Goal: Information Seeking & Learning: Check status

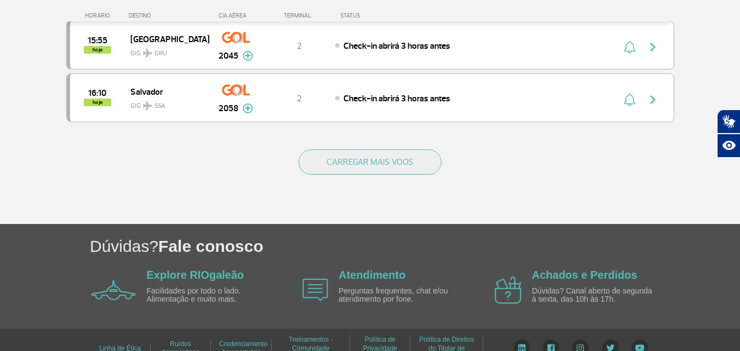
scroll to position [1101, 0]
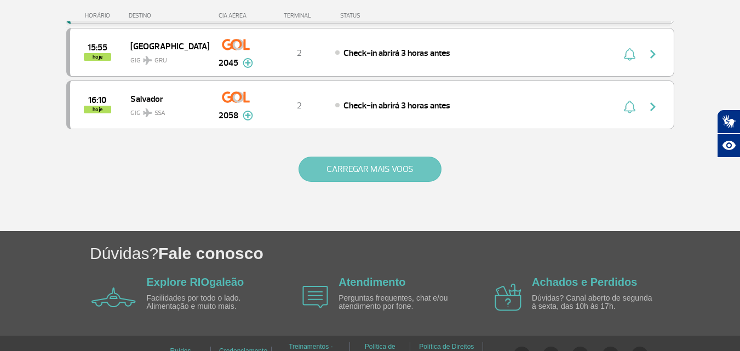
click at [362, 182] on button "CARREGAR MAIS VOOS" at bounding box center [370, 169] width 143 height 25
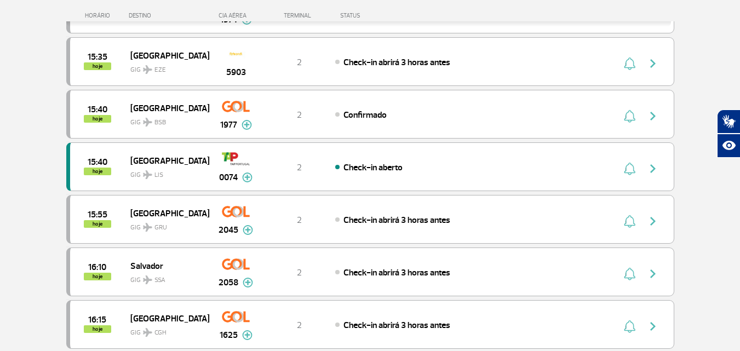
scroll to position [967, 0]
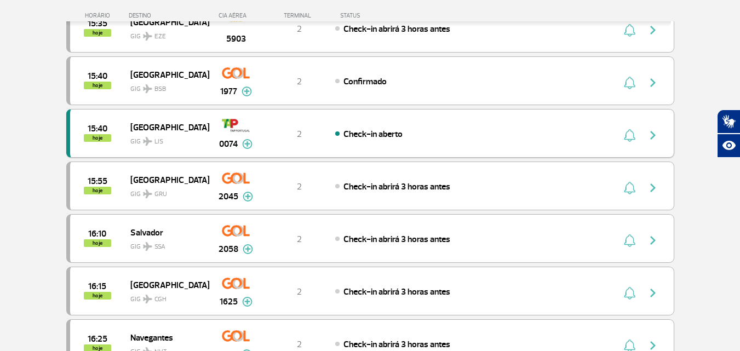
click at [651, 136] on img "button" at bounding box center [652, 135] width 13 height 13
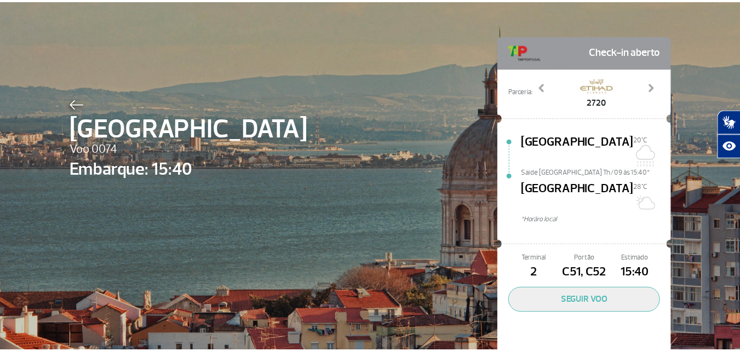
scroll to position [32, 0]
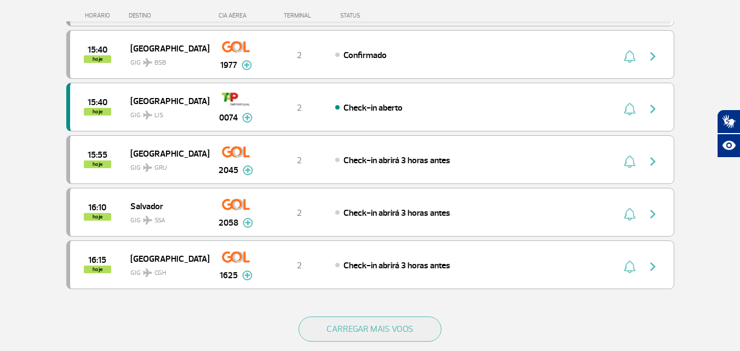
scroll to position [943, 0]
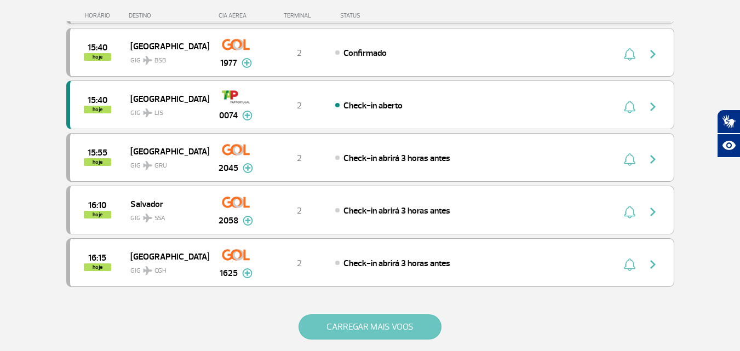
click at [400, 329] on button "CARREGAR MAIS VOOS" at bounding box center [370, 326] width 143 height 25
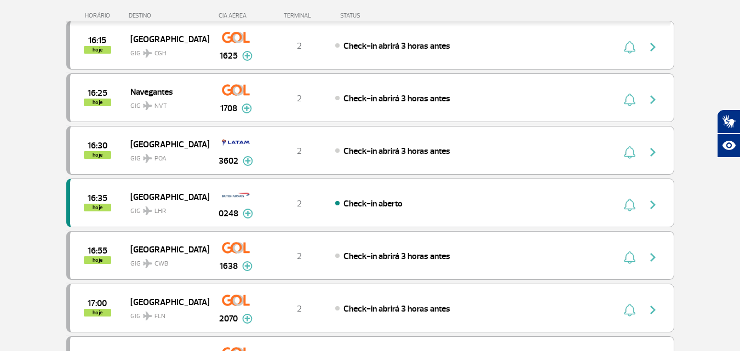
scroll to position [1165, 0]
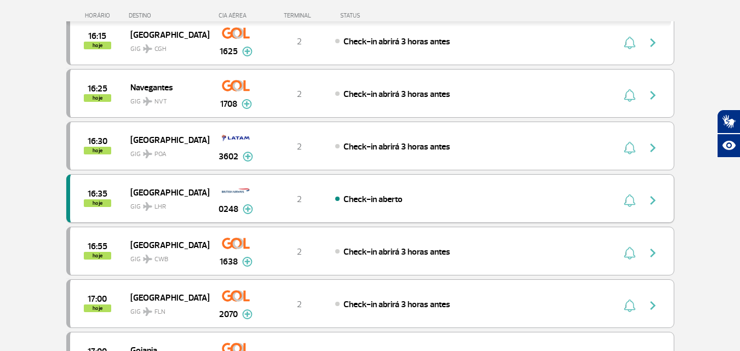
click at [661, 200] on button "button" at bounding box center [655, 199] width 25 height 18
click at [650, 207] on img "button" at bounding box center [652, 200] width 13 height 13
click at [650, 203] on img "button" at bounding box center [652, 200] width 13 height 13
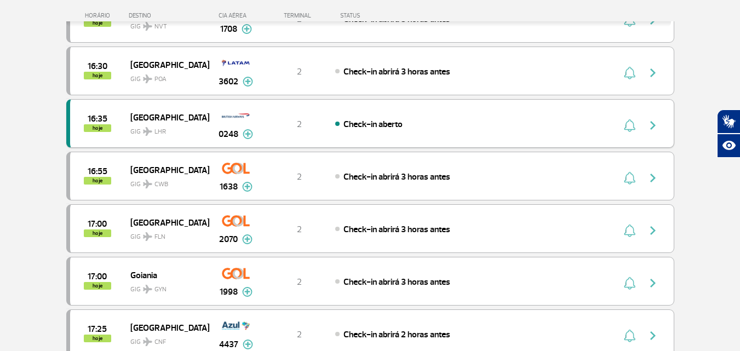
click at [335, 134] on div "16:35 hoje [GEOGRAPHIC_DATA] 0248 2 Check-in aberto Parcerias: Iberia Airlines …" at bounding box center [370, 123] width 608 height 49
click at [210, 131] on div "0248" at bounding box center [236, 123] width 54 height 35
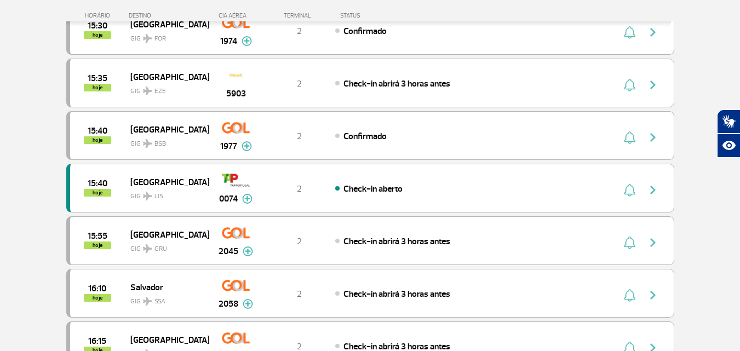
scroll to position [851, 0]
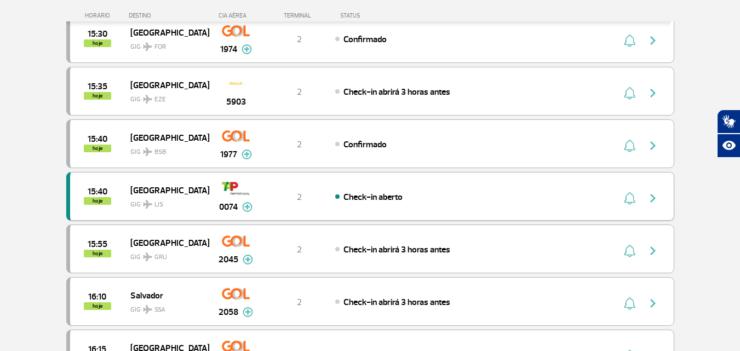
click at [655, 196] on img "button" at bounding box center [652, 198] width 13 height 13
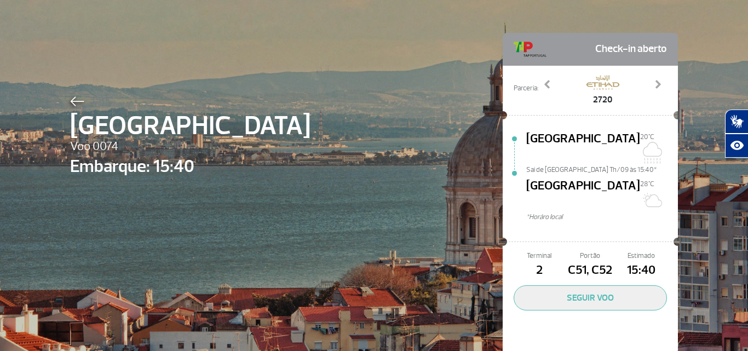
scroll to position [30, 0]
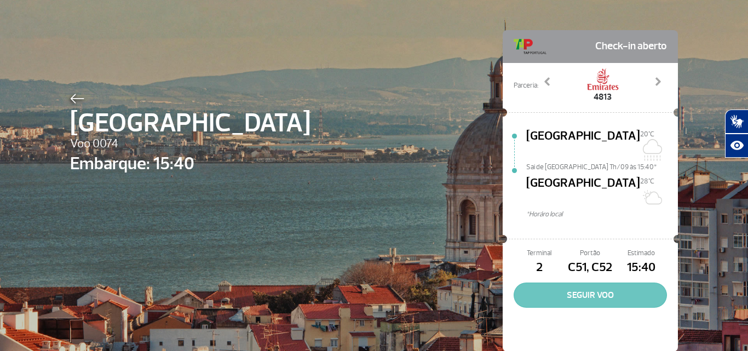
click at [567, 283] on button "SEGUIR VOO" at bounding box center [590, 295] width 153 height 25
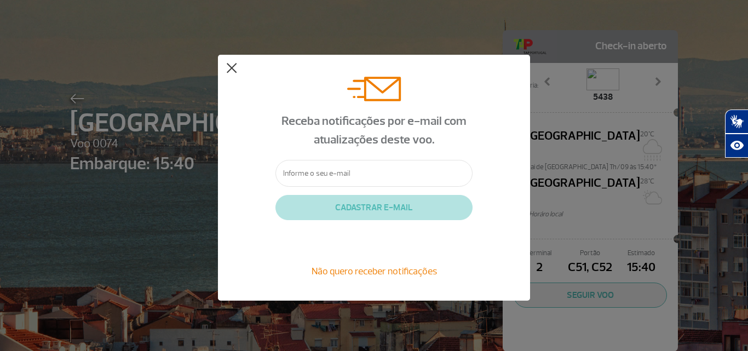
click at [228, 70] on button at bounding box center [231, 68] width 11 height 11
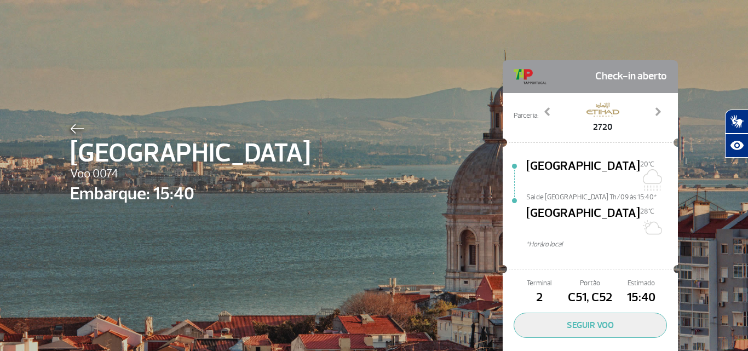
scroll to position [13, 0]
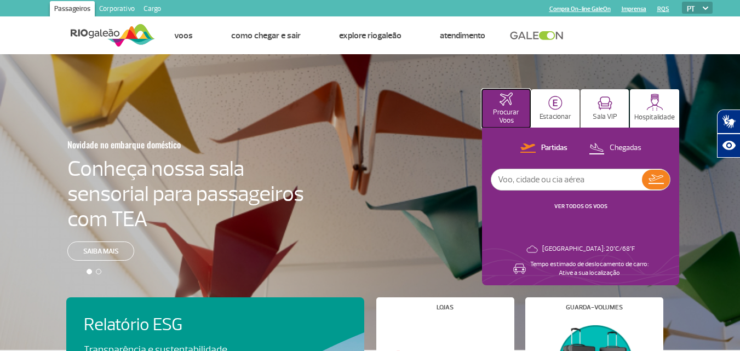
click at [523, 113] on p "Procurar Voos" at bounding box center [506, 116] width 37 height 16
click at [560, 175] on input "text" at bounding box center [566, 179] width 151 height 21
click at [571, 205] on link "VER TODOS OS VOOS" at bounding box center [580, 206] width 53 height 7
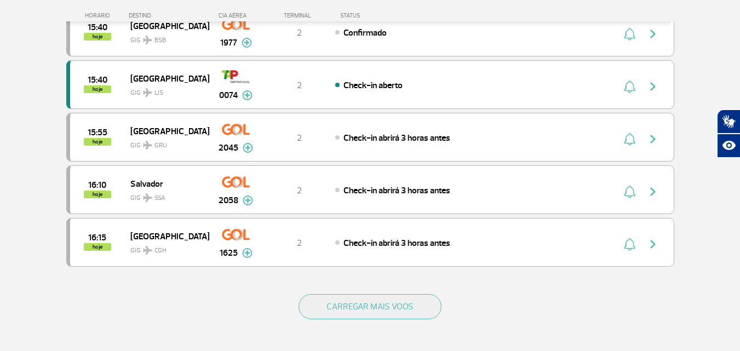
scroll to position [987, 0]
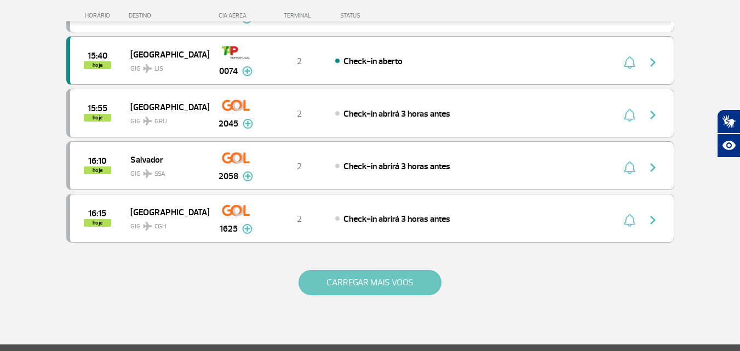
click at [429, 282] on button "CARREGAR MAIS VOOS" at bounding box center [370, 282] width 143 height 25
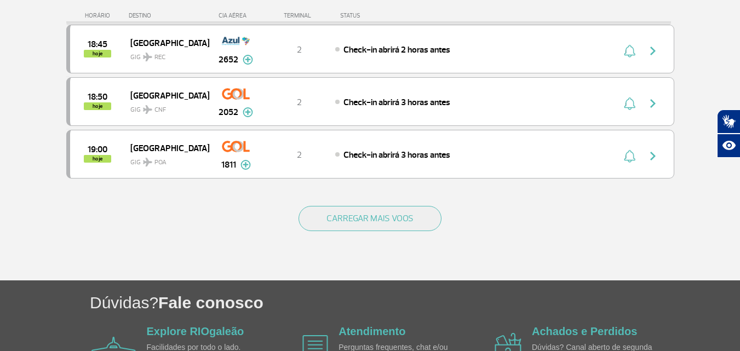
scroll to position [2099, 0]
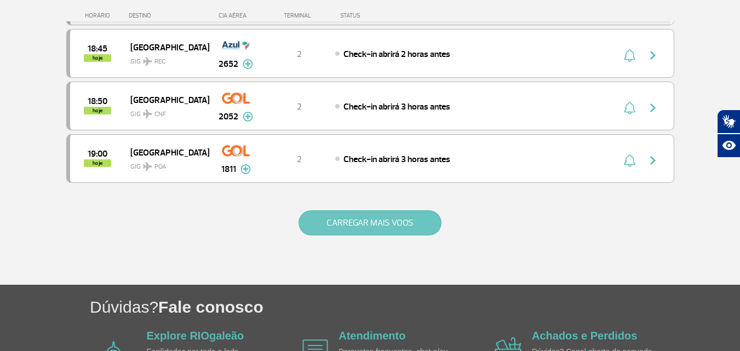
click at [390, 224] on button "CARREGAR MAIS VOOS" at bounding box center [370, 222] width 143 height 25
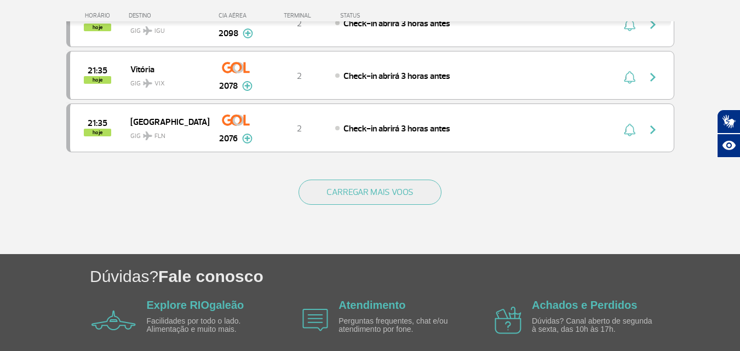
scroll to position [3175, 0]
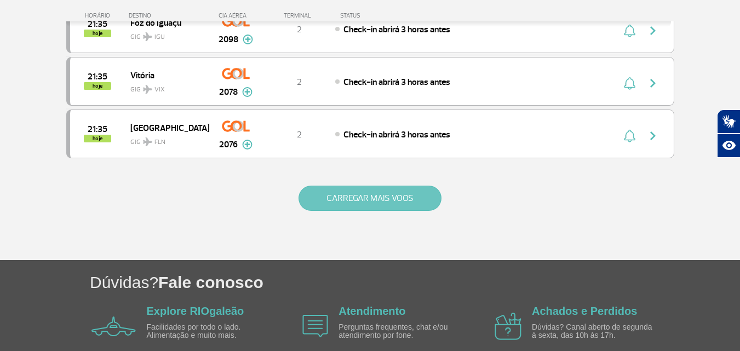
click at [393, 202] on button "CARREGAR MAIS VOOS" at bounding box center [370, 198] width 143 height 25
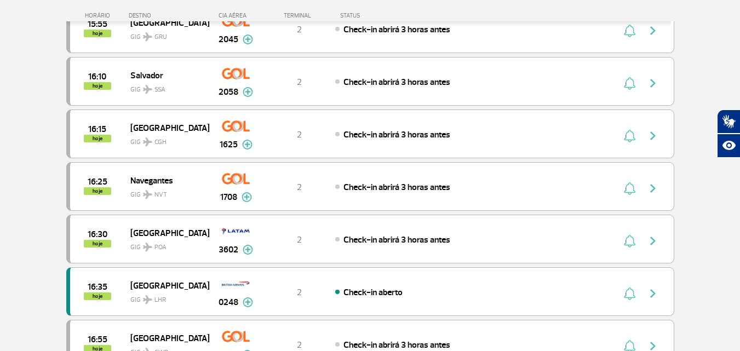
scroll to position [1102, 0]
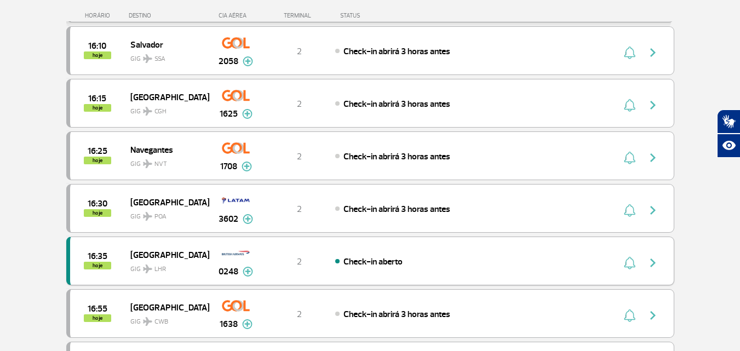
click at [653, 261] on img "button" at bounding box center [652, 262] width 13 height 13
click at [536, 254] on div "16:35 hoje [GEOGRAPHIC_DATA] 0248 2 Check-in aberto Parcerias: Iberia Airlines …" at bounding box center [370, 261] width 608 height 49
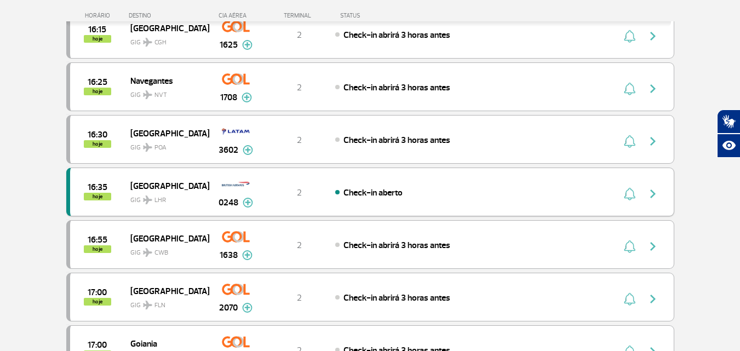
click at [657, 190] on img "button" at bounding box center [652, 193] width 13 height 13
click at [652, 192] on img "button" at bounding box center [652, 193] width 13 height 13
click at [329, 184] on div "16:35 hoje [GEOGRAPHIC_DATA] 0248 2 Check-in aberto Parcerias: Iberia Airlines …" at bounding box center [370, 192] width 608 height 49
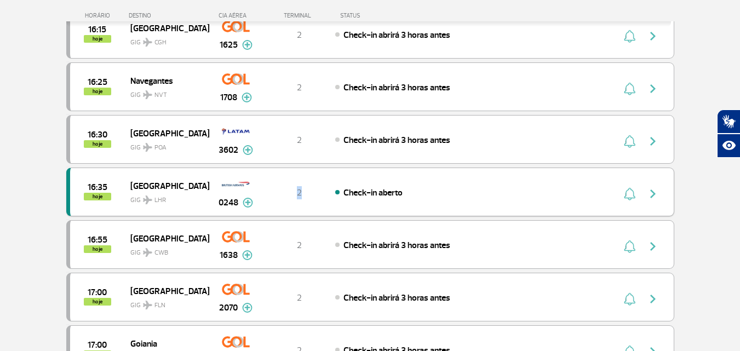
click at [329, 184] on div "16:35 hoje [GEOGRAPHIC_DATA] 0248 2 Check-in aberto Parcerias: Iberia Airlines …" at bounding box center [370, 192] width 608 height 49
click at [213, 192] on div "0248" at bounding box center [236, 192] width 54 height 35
